Goal: Find specific page/section: Find specific page/section

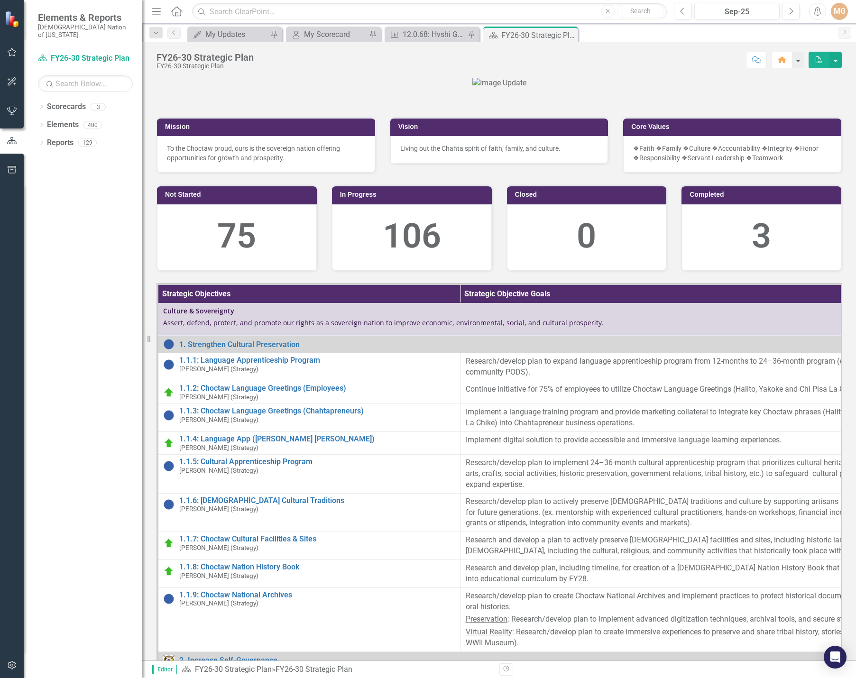
click at [767, 89] on div at bounding box center [498, 83] width 685 height 11
